Goal: Task Accomplishment & Management: Manage account settings

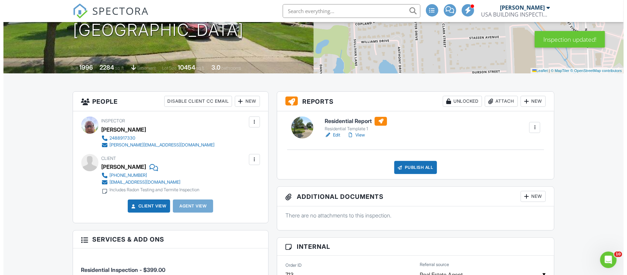
scroll to position [116, 0]
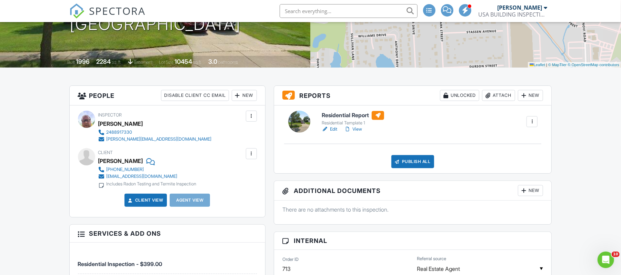
click at [103, 177] on div at bounding box center [101, 176] width 7 height 7
click at [252, 154] on div at bounding box center [251, 153] width 7 height 7
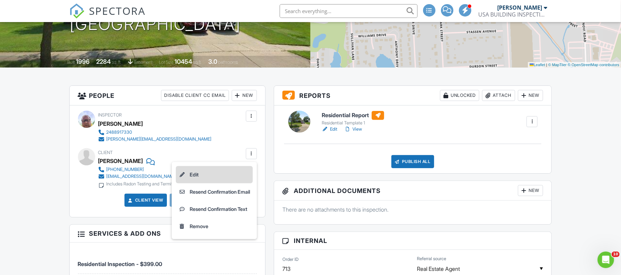
click at [188, 172] on li "Edit" at bounding box center [214, 174] width 77 height 17
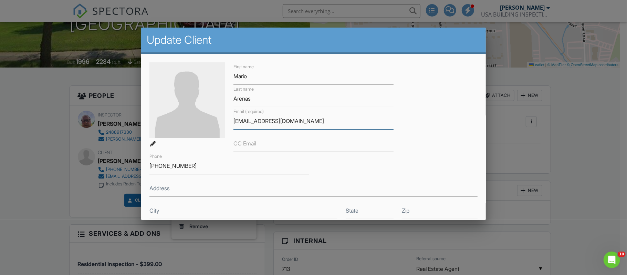
drag, startPoint x: 305, startPoint y: 120, endPoint x: 231, endPoint y: 124, distance: 74.5
click at [231, 124] on div "Email (required) [EMAIL_ADDRESS][DOMAIN_NAME]" at bounding box center [313, 118] width 168 height 22
click at [413, 114] on div "First name [PERSON_NAME] Last name [PERSON_NAME] Email (required) [EMAIL_ADDRES…" at bounding box center [313, 154] width 337 height 185
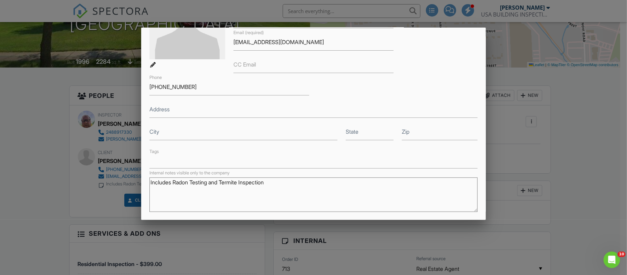
scroll to position [152, 0]
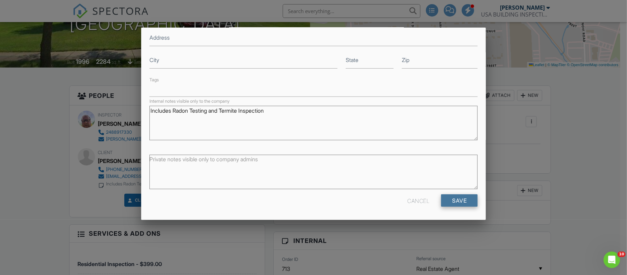
click at [448, 198] on input "Save" at bounding box center [459, 200] width 37 height 12
